Goal: Check status: Check status

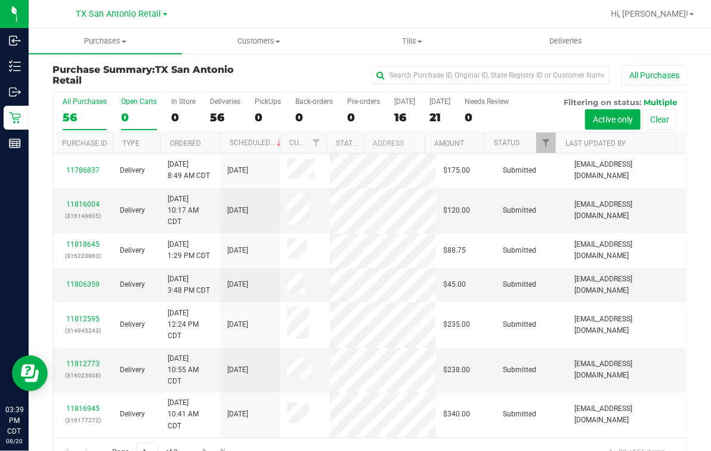
click at [135, 110] on label "Open Carts 0" at bounding box center [139, 113] width 36 height 33
click at [0, 0] on input "Open Carts 0" at bounding box center [0, 0] width 0 height 0
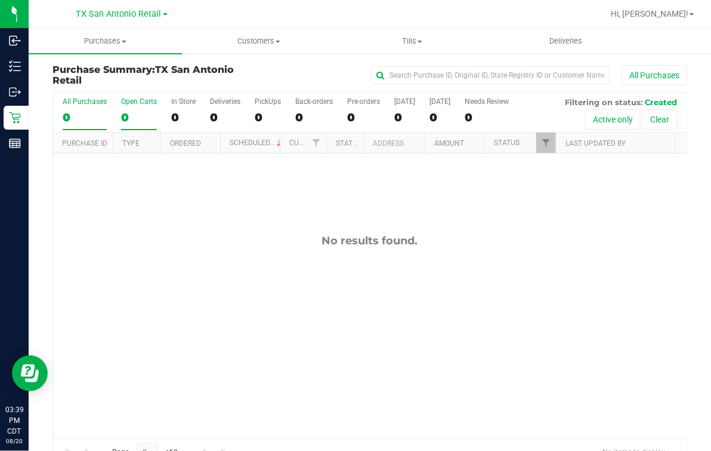
click at [138, 105] on div "Open Carts" at bounding box center [139, 101] width 36 height 8
click at [0, 0] on input "Open Carts 0" at bounding box center [0, 0] width 0 height 0
click at [250, 263] on div "No results found." at bounding box center [370, 335] width 634 height 365
click at [243, 266] on div "No results found." at bounding box center [370, 335] width 634 height 365
click at [151, 107] on label "Open Carts 0" at bounding box center [139, 113] width 36 height 33
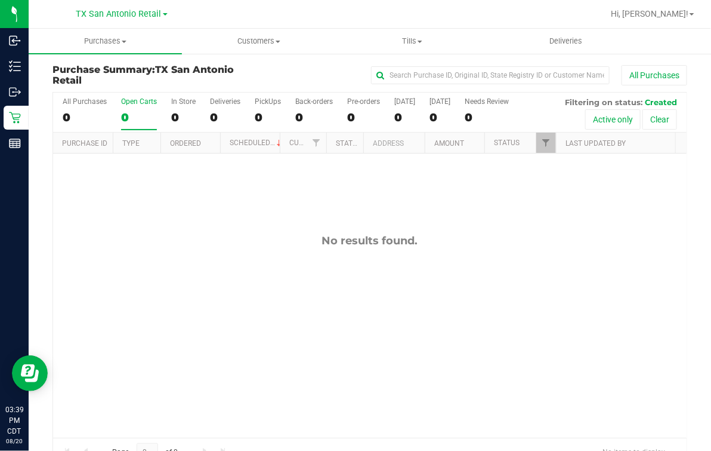
click at [0, 0] on input "Open Carts 0" at bounding box center [0, 0] width 0 height 0
click at [103, 104] on div "All Purchases" at bounding box center [85, 101] width 44 height 8
click at [0, 0] on input "All Purchases 0" at bounding box center [0, 0] width 0 height 0
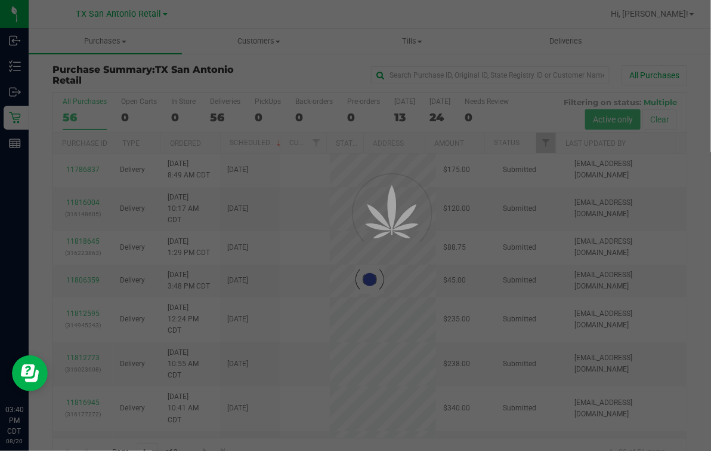
click at [303, 103] on div "Back-orders" at bounding box center [314, 101] width 38 height 8
click at [0, 0] on input "Back-orders 0" at bounding box center [0, 0] width 0 height 0
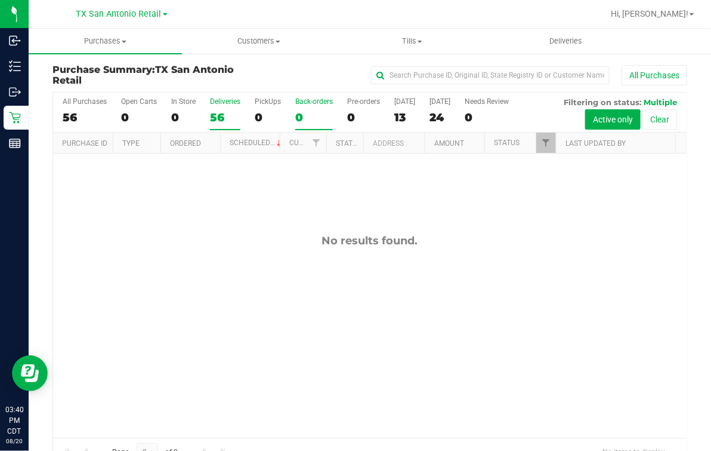
click at [213, 107] on label "Deliveries 56" at bounding box center [225, 113] width 30 height 33
click at [0, 0] on input "Deliveries 56" at bounding box center [0, 0] width 0 height 0
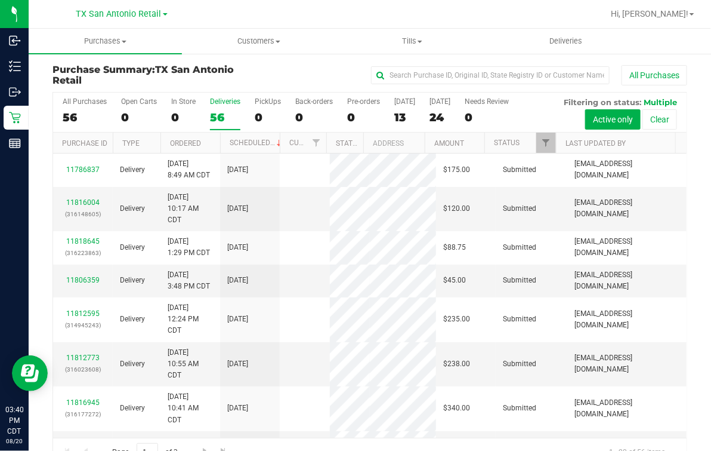
click at [115, 107] on div "All Purchases 56 Open Carts 0 In Store 0 Deliveries 56 PickUps 0 Back-orders 0 …" at bounding box center [370, 112] width 634 height 40
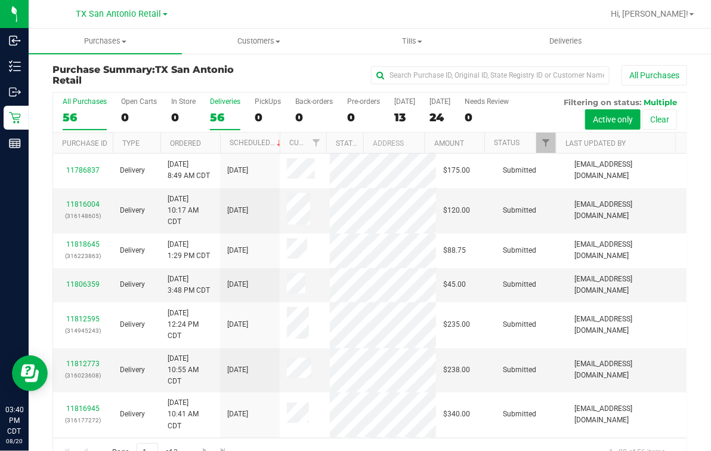
click at [66, 110] on div "56" at bounding box center [85, 117] width 44 height 14
click at [0, 0] on input "All Purchases 56" at bounding box center [0, 0] width 0 height 0
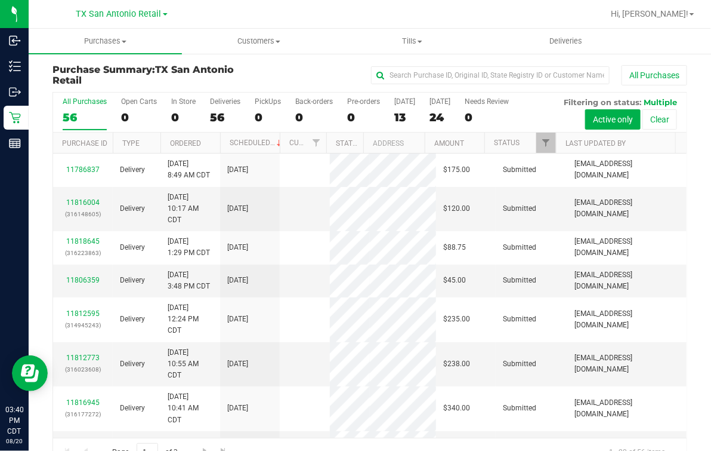
click at [168, 110] on div "All Purchases 56 Open Carts 0 In Store 0 Deliveries 56 PickUps 0 Back-orders 0 …" at bounding box center [370, 112] width 634 height 40
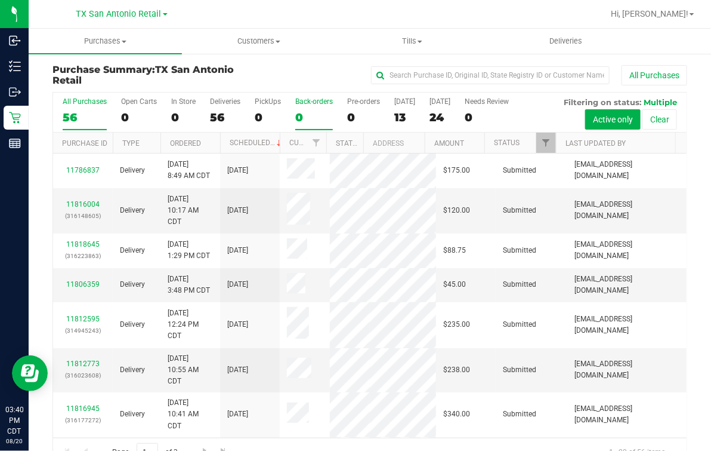
click at [300, 110] on label "Back-orders 0" at bounding box center [314, 113] width 38 height 33
click at [0, 0] on input "Back-orders 0" at bounding box center [0, 0] width 0 height 0
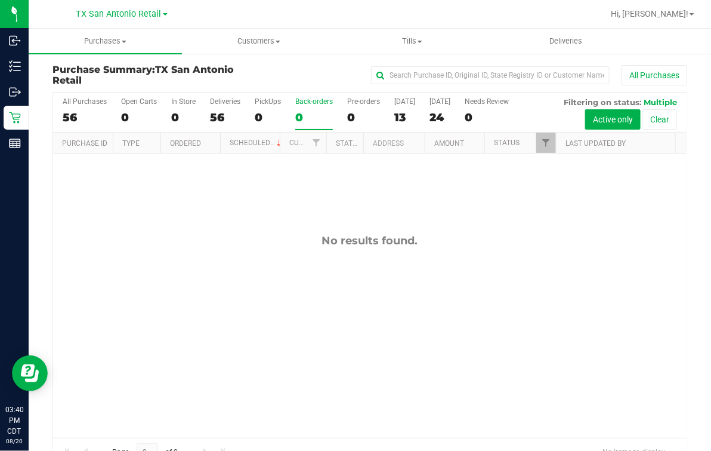
click at [295, 110] on label "Back-orders 0" at bounding box center [314, 113] width 38 height 33
click at [0, 0] on input "Back-orders 0" at bounding box center [0, 0] width 0 height 0
click at [226, 110] on label "Deliveries 56" at bounding box center [225, 113] width 30 height 33
click at [0, 0] on input "Deliveries 56" at bounding box center [0, 0] width 0 height 0
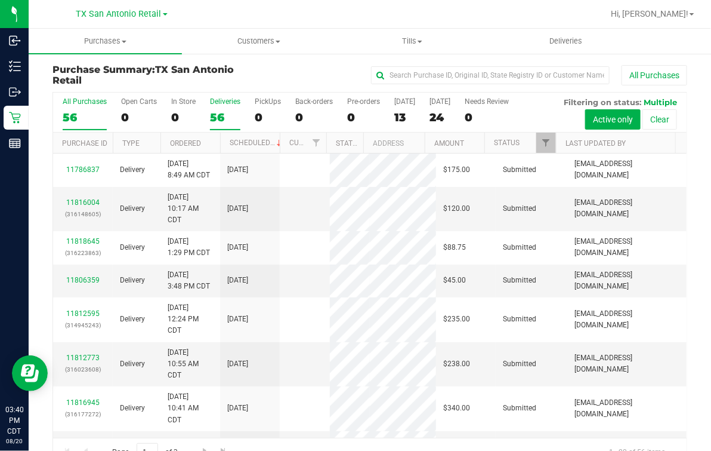
click at [102, 110] on label "All Purchases 56" at bounding box center [85, 113] width 44 height 33
click at [0, 0] on input "All Purchases 56" at bounding box center [0, 0] width 0 height 0
click at [255, 110] on label "PickUps 0" at bounding box center [268, 113] width 26 height 33
click at [0, 0] on input "PickUps 0" at bounding box center [0, 0] width 0 height 0
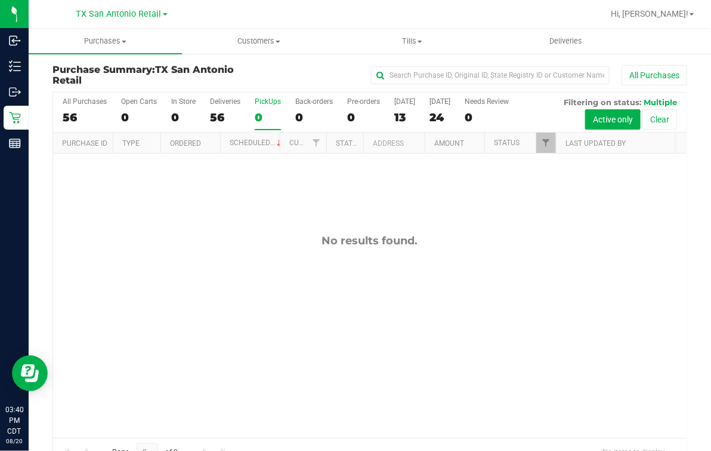
click at [333, 69] on div "All Purchases" at bounding box center [475, 75] width 423 height 20
click at [257, 110] on label "PickUps 0" at bounding box center [268, 113] width 26 height 33
click at [0, 0] on input "PickUps 0" at bounding box center [0, 0] width 0 height 0
click at [228, 15] on div at bounding box center [409, 13] width 390 height 23
click at [291, 85] on div "Purchase Summary: TX San Antonio Retail All Purchases" at bounding box center [370, 77] width 635 height 27
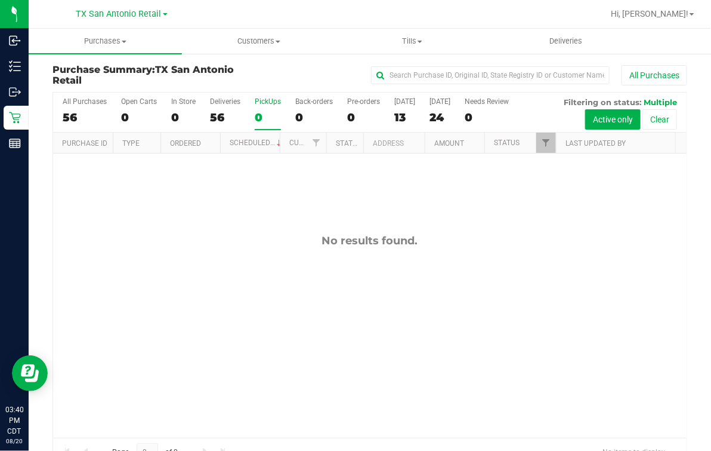
click at [291, 23] on div at bounding box center [409, 13] width 390 height 23
click at [311, 79] on div "All Purchases" at bounding box center [475, 75] width 423 height 20
click at [304, 6] on div at bounding box center [409, 13] width 390 height 23
click at [303, 14] on div at bounding box center [409, 13] width 390 height 23
click at [589, 42] on span "Deliveries" at bounding box center [565, 41] width 65 height 11
